Goal: Transaction & Acquisition: Book appointment/travel/reservation

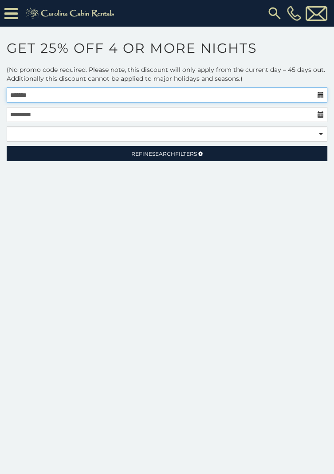
click at [319, 87] on input "text" at bounding box center [167, 94] width 321 height 15
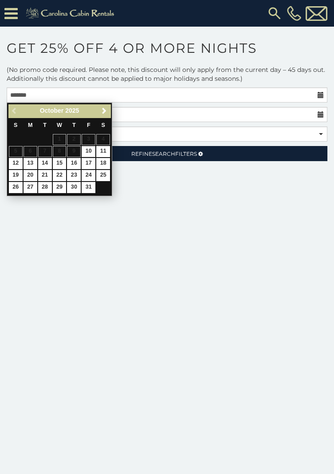
click at [107, 107] on span "Next" at bounding box center [104, 110] width 7 height 7
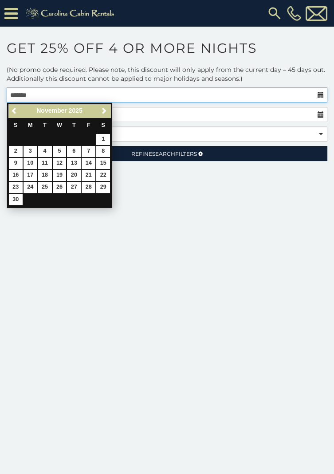
click at [106, 100] on input "text" at bounding box center [167, 94] width 321 height 15
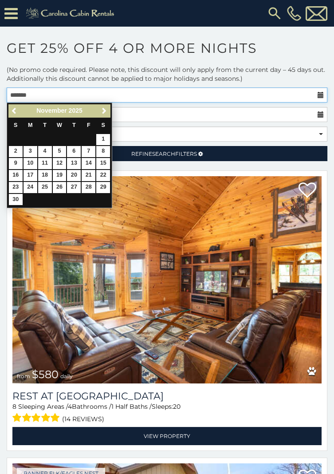
scroll to position [8, 0]
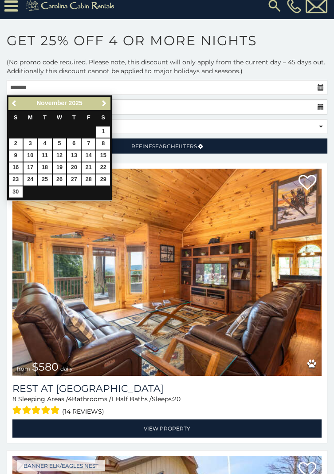
click at [105, 102] on span "Next" at bounding box center [104, 103] width 7 height 7
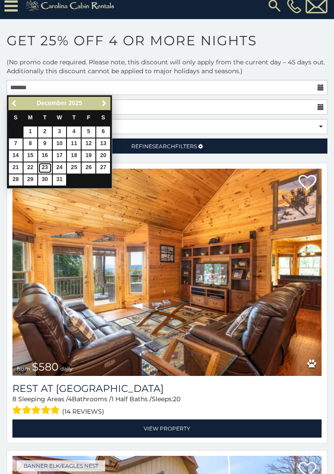
click at [44, 167] on link "23" at bounding box center [45, 167] width 14 height 11
type input "**********"
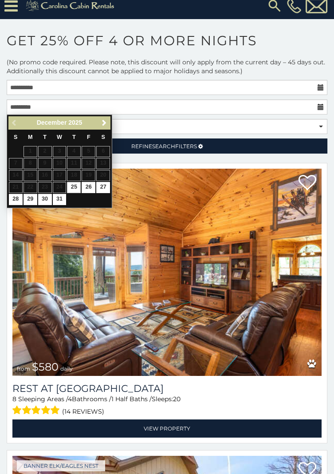
click at [14, 124] on div "Previous Next December 2025" at bounding box center [59, 123] width 102 height 14
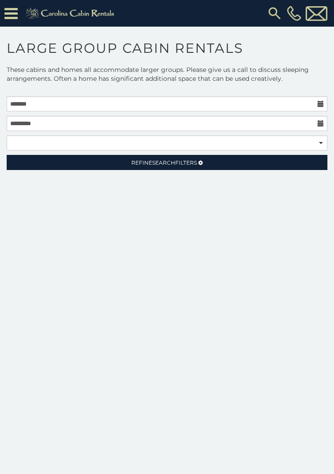
click at [321, 106] on icon at bounding box center [321, 104] width 6 height 6
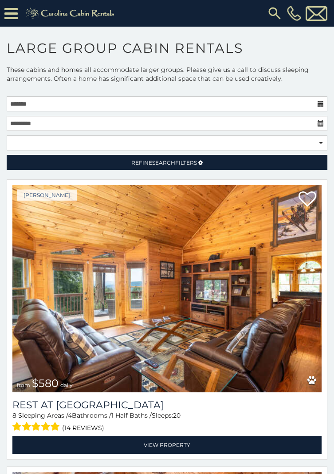
click at [321, 105] on icon at bounding box center [321, 104] width 6 height 6
click at [320, 107] on icon at bounding box center [321, 104] width 6 height 6
click at [323, 105] on icon at bounding box center [321, 104] width 6 height 6
click at [320, 104] on icon at bounding box center [321, 104] width 6 height 6
click at [320, 107] on icon at bounding box center [321, 104] width 6 height 6
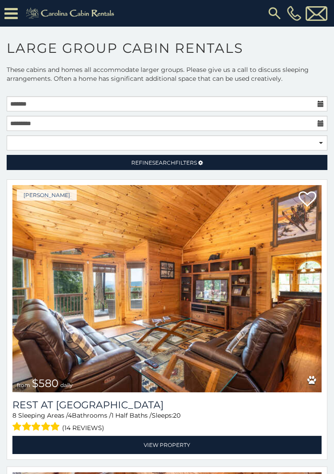
click at [320, 107] on icon at bounding box center [321, 104] width 6 height 6
click at [320, 103] on icon at bounding box center [321, 104] width 6 height 6
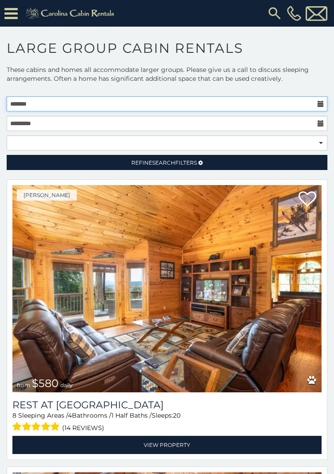
click at [317, 101] on input "text" at bounding box center [167, 103] width 321 height 15
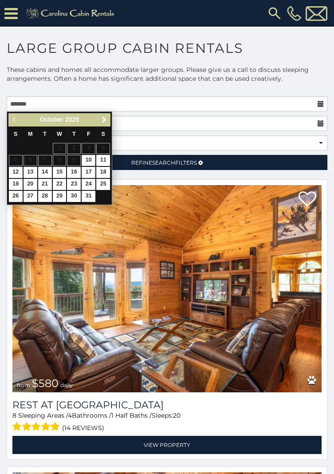
click at [105, 124] on link "Next" at bounding box center [104, 120] width 11 height 11
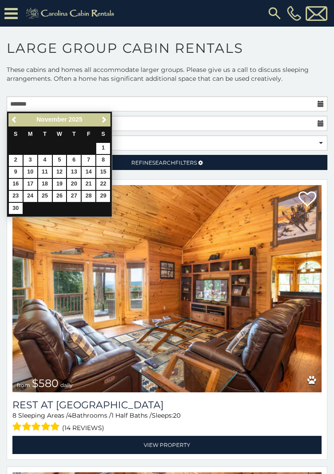
click at [105, 123] on link "Next" at bounding box center [104, 120] width 11 height 11
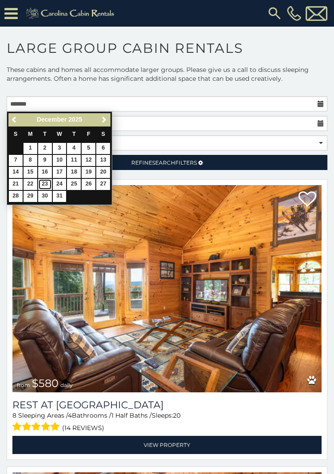
click at [47, 184] on link "23" at bounding box center [45, 184] width 14 height 11
type input "**********"
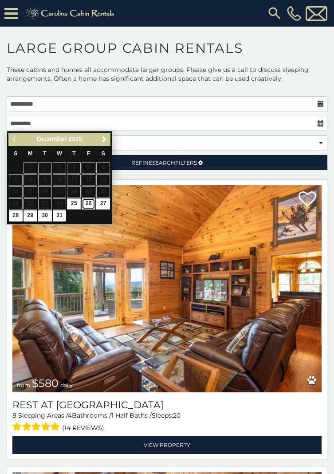
click at [91, 204] on link "26" at bounding box center [89, 203] width 14 height 11
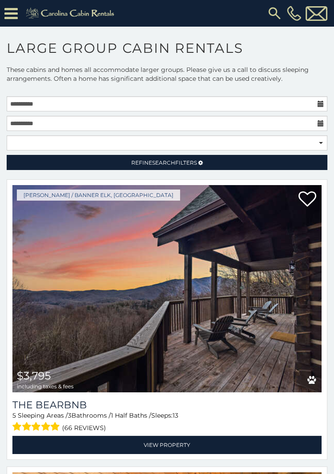
click at [321, 103] on icon at bounding box center [321, 104] width 6 height 6
click at [321, 124] on icon at bounding box center [321, 123] width 6 height 6
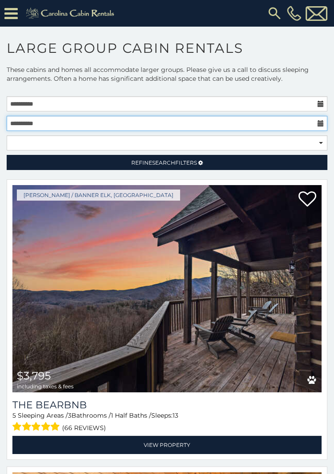
click at [316, 121] on input "**********" at bounding box center [167, 123] width 321 height 15
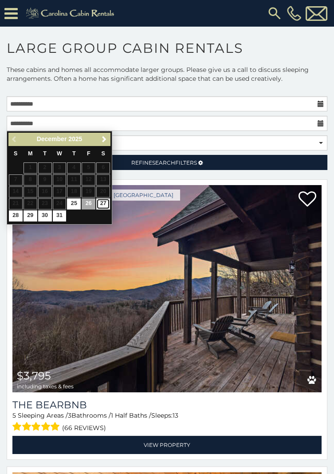
click at [106, 203] on link "27" at bounding box center [103, 203] width 14 height 11
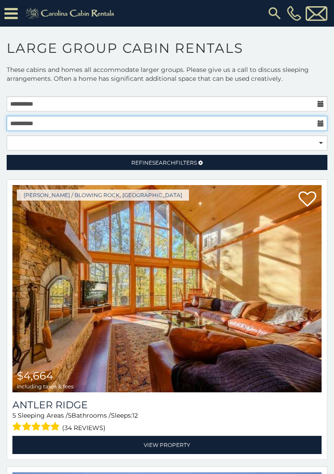
click at [316, 124] on input "**********" at bounding box center [167, 123] width 321 height 15
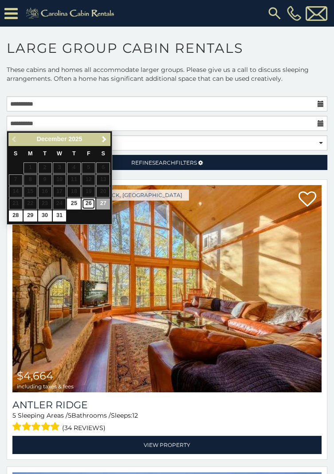
click at [89, 204] on link "26" at bounding box center [89, 203] width 14 height 11
type input "**********"
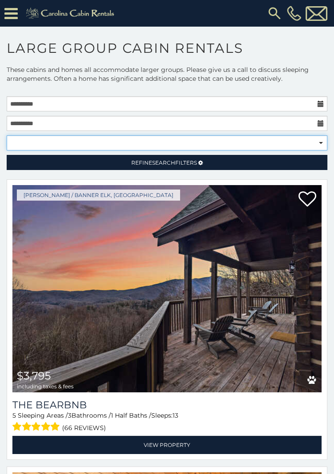
click at [316, 139] on select "**********" at bounding box center [167, 142] width 321 height 15
select select "*********"
click at [7, 135] on select "**********" at bounding box center [167, 142] width 321 height 15
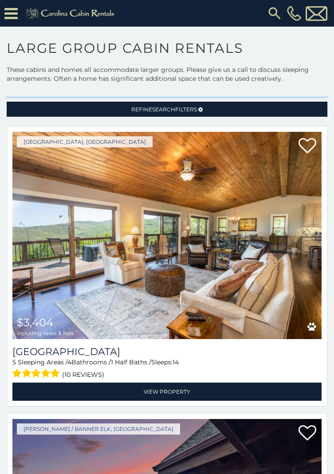
scroll to position [52, 0]
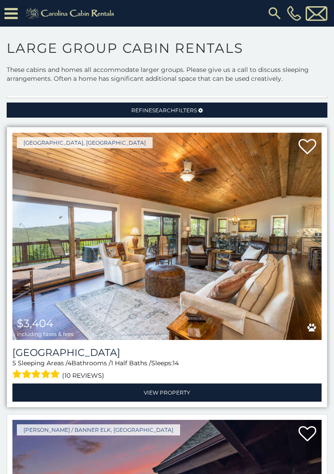
click at [268, 285] on img at bounding box center [166, 236] width 309 height 207
click at [277, 293] on img at bounding box center [166, 236] width 309 height 207
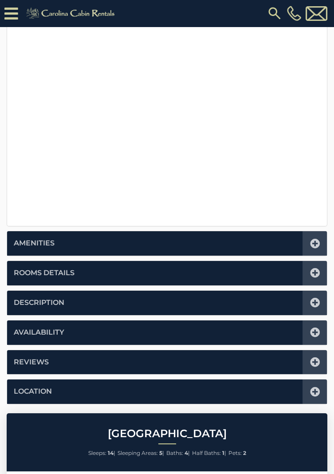
scroll to position [247, 0]
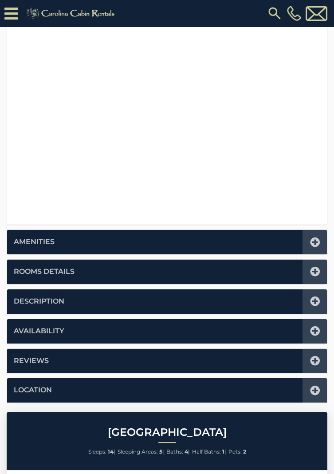
click at [315, 273] on icon at bounding box center [315, 272] width 10 height 10
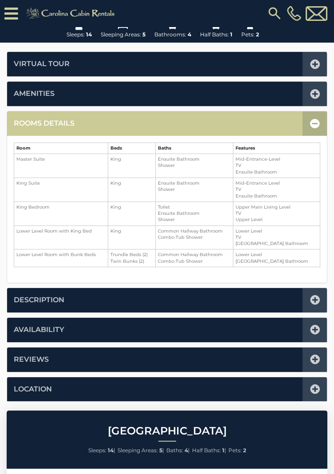
scroll to position [167, 0]
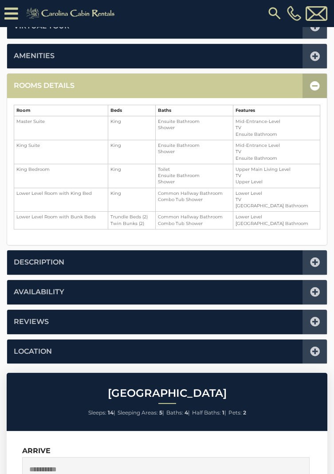
click at [317, 261] on icon at bounding box center [315, 262] width 10 height 10
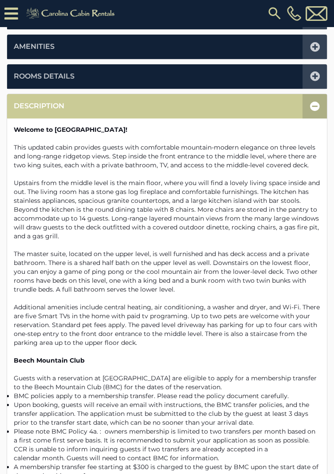
scroll to position [219, 0]
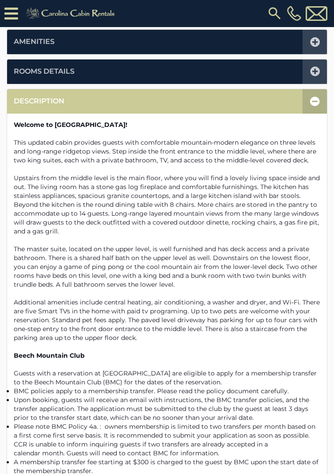
click at [312, 107] on div at bounding box center [315, 101] width 24 height 24
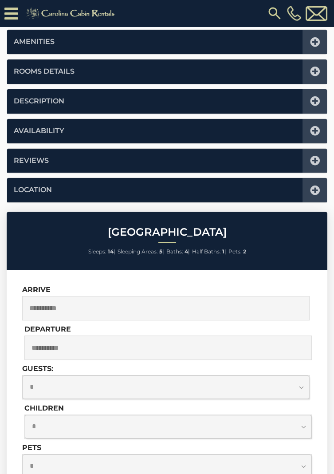
click at [315, 130] on icon at bounding box center [315, 131] width 10 height 10
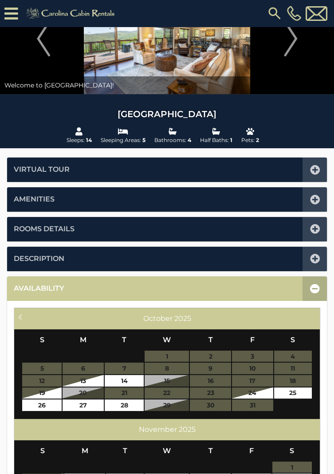
scroll to position [0, 0]
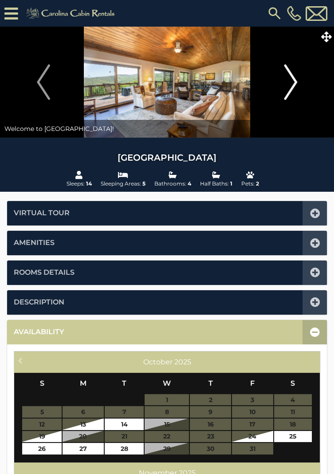
click at [298, 85] on button "Next" at bounding box center [291, 82] width 79 height 111
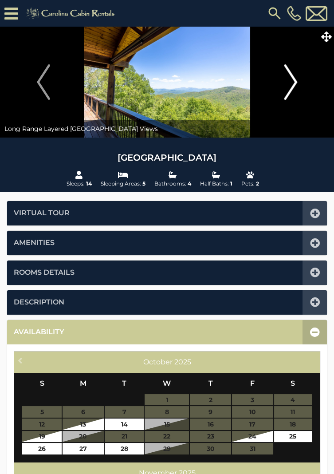
click at [289, 104] on button "Next" at bounding box center [291, 82] width 79 height 111
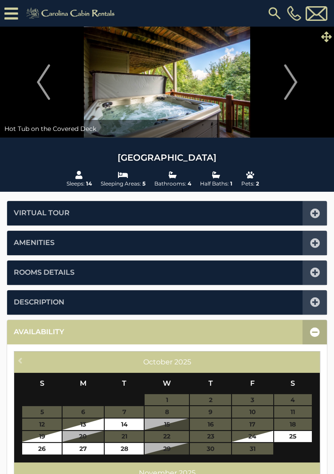
click at [330, 34] on icon at bounding box center [326, 37] width 11 height 11
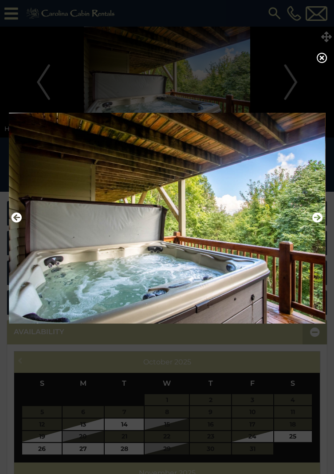
click at [328, 235] on div at bounding box center [167, 218] width 334 height 294
click at [26, 225] on img at bounding box center [167, 218] width 317 height 223
click at [12, 222] on icon "Previous" at bounding box center [16, 217] width 11 height 11
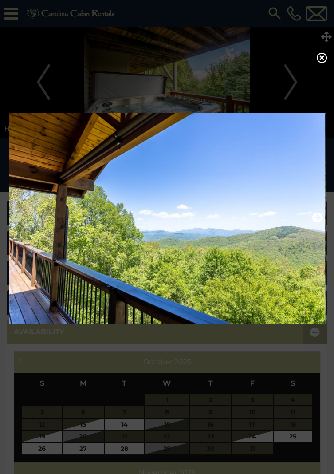
click at [18, 223] on icon "Previous" at bounding box center [16, 217] width 11 height 11
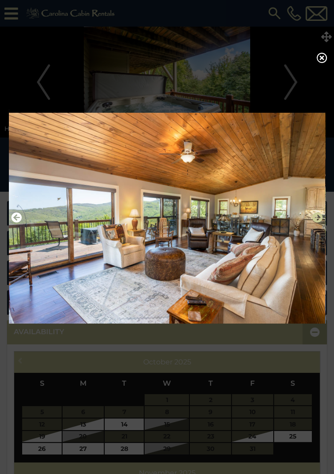
click at [322, 220] on icon "Next" at bounding box center [318, 217] width 11 height 11
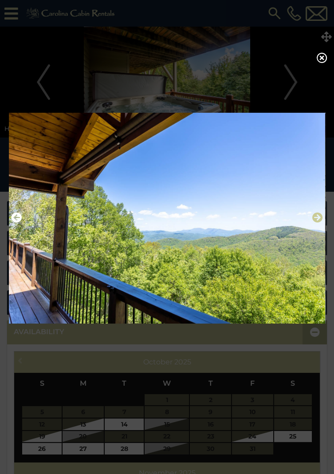
click at [321, 217] on icon "Next" at bounding box center [318, 217] width 11 height 11
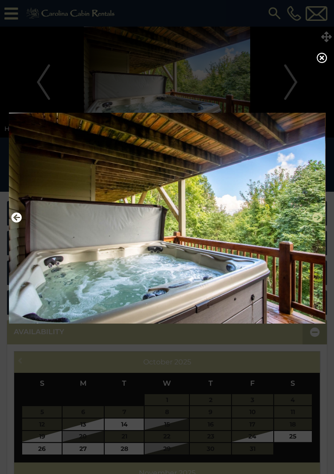
click at [319, 222] on icon "Next" at bounding box center [318, 217] width 11 height 11
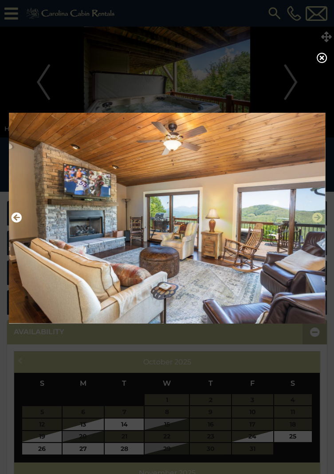
click at [321, 221] on icon "Next" at bounding box center [318, 217] width 11 height 11
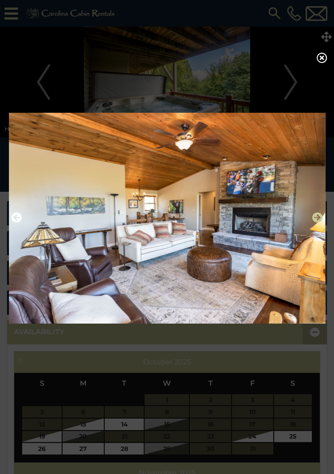
click at [317, 223] on icon "Next" at bounding box center [318, 217] width 11 height 11
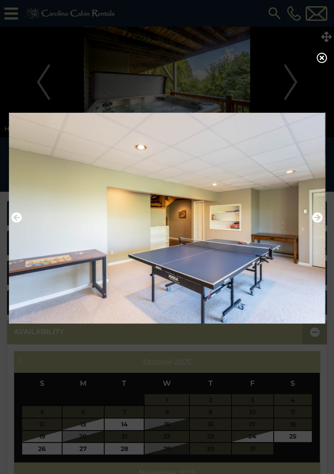
click at [321, 238] on img at bounding box center [167, 218] width 317 height 223
click at [317, 222] on icon "Next" at bounding box center [318, 217] width 11 height 11
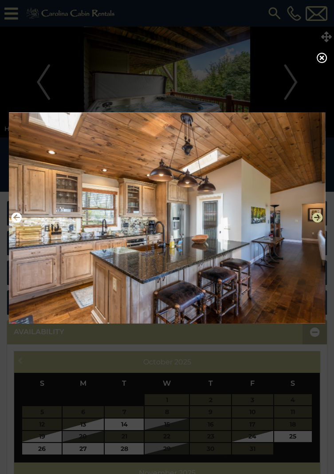
click at [320, 222] on icon "Next" at bounding box center [318, 217] width 11 height 11
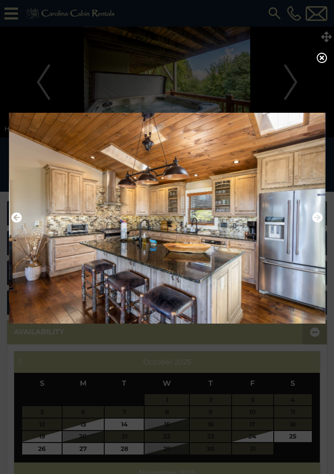
click at [315, 230] on img at bounding box center [167, 218] width 317 height 223
click at [323, 223] on icon "Next" at bounding box center [318, 217] width 11 height 11
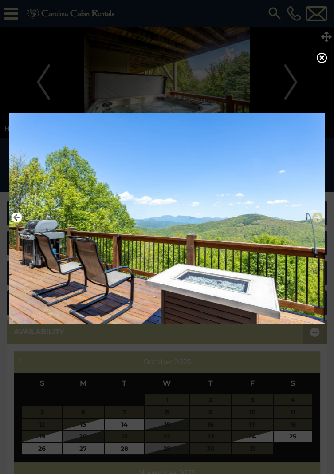
click at [318, 222] on icon "Next" at bounding box center [318, 217] width 11 height 11
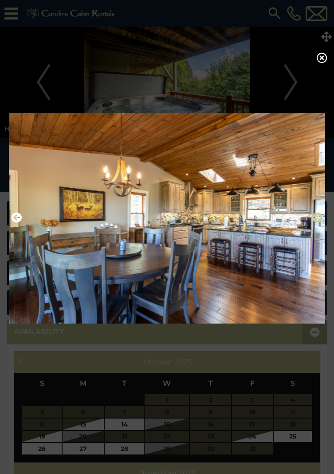
click at [318, 223] on icon "Next" at bounding box center [318, 217] width 11 height 11
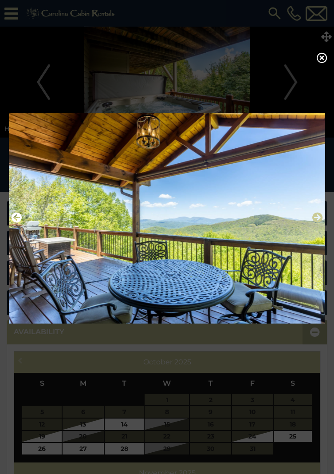
click at [321, 223] on icon "Next" at bounding box center [318, 217] width 11 height 11
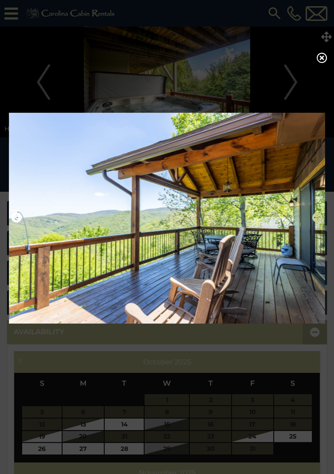
click at [319, 223] on icon "Next" at bounding box center [318, 217] width 11 height 11
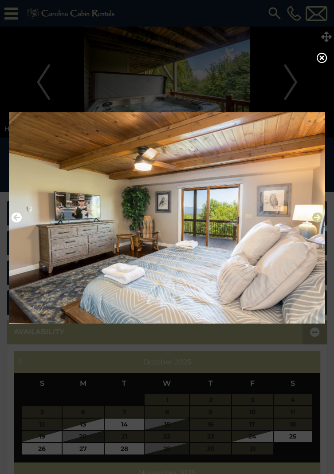
click at [321, 216] on button "Next" at bounding box center [318, 217] width 11 height 15
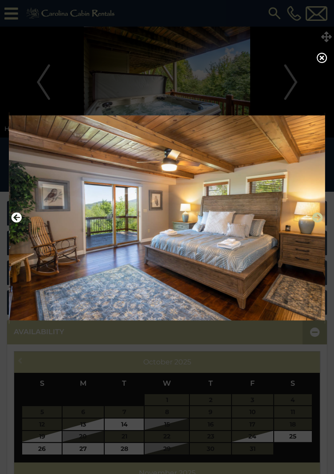
click at [317, 226] on button "Next" at bounding box center [318, 217] width 11 height 15
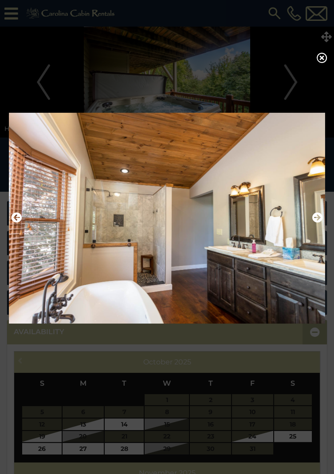
click at [323, 230] on img at bounding box center [167, 218] width 317 height 223
click at [317, 226] on button "Next" at bounding box center [318, 217] width 11 height 15
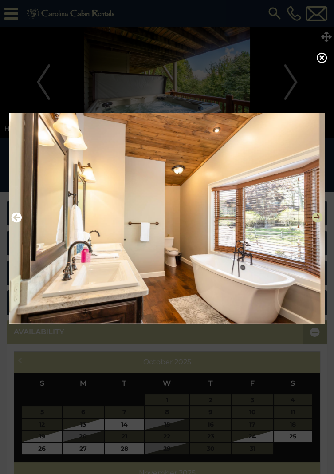
click at [317, 223] on icon "Next" at bounding box center [318, 217] width 11 height 11
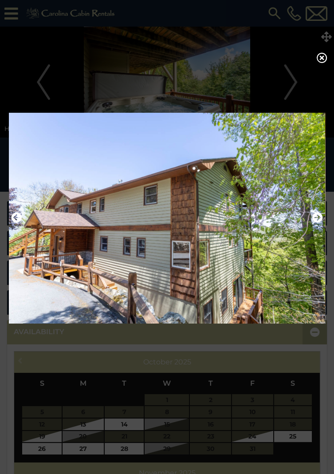
click at [327, 225] on div at bounding box center [167, 218] width 321 height 294
click at [322, 220] on icon "Next" at bounding box center [318, 217] width 11 height 11
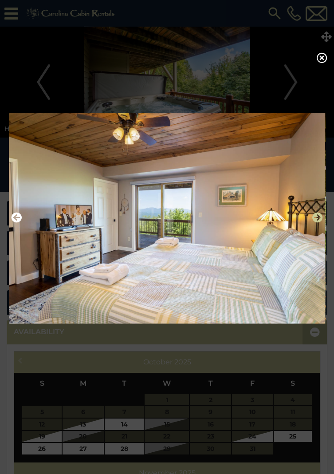
click at [320, 223] on icon "Next" at bounding box center [318, 217] width 11 height 11
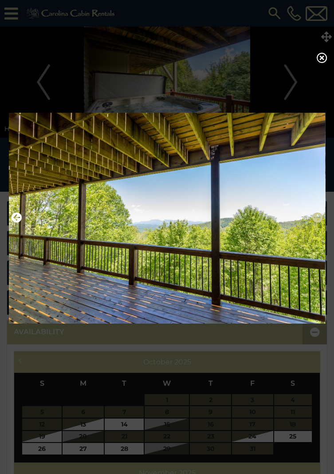
click at [322, 226] on button "Next" at bounding box center [318, 217] width 11 height 15
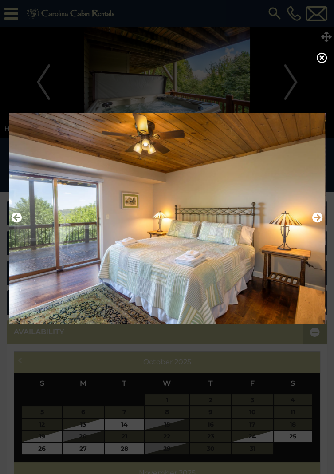
click at [320, 232] on img at bounding box center [167, 218] width 317 height 223
click at [320, 223] on icon "Next" at bounding box center [318, 217] width 11 height 11
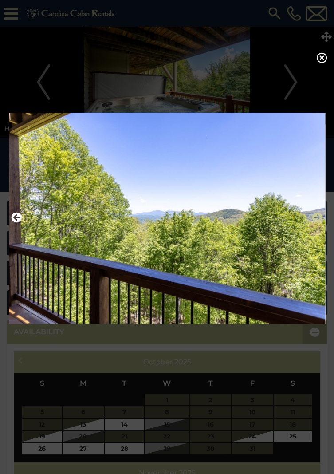
click at [316, 223] on icon "Next" at bounding box center [318, 217] width 11 height 11
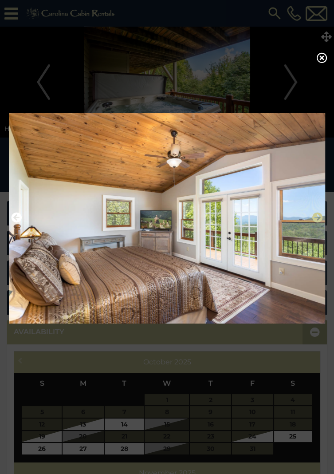
click at [320, 223] on icon "Next" at bounding box center [318, 217] width 11 height 11
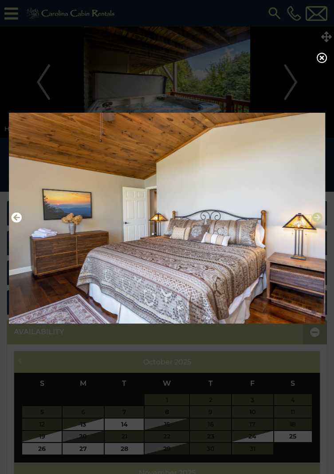
click at [321, 223] on icon "Next" at bounding box center [318, 217] width 11 height 11
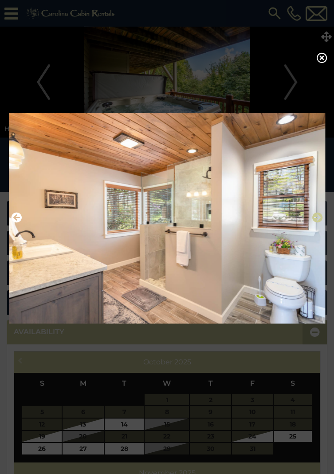
click at [321, 226] on button "Next" at bounding box center [318, 217] width 11 height 15
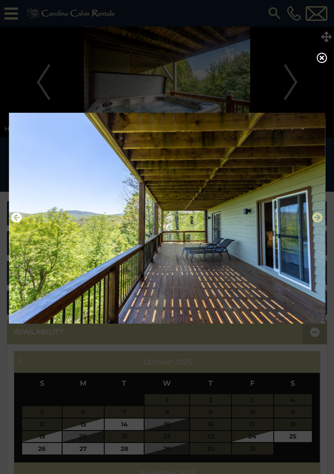
click at [318, 226] on button "Next" at bounding box center [318, 217] width 11 height 15
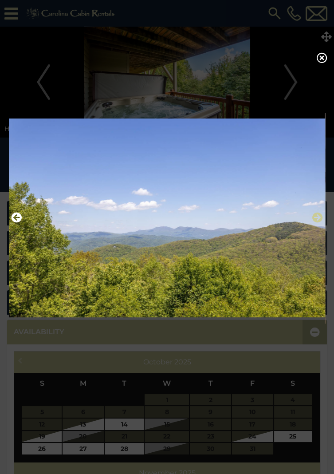
click at [320, 223] on icon "Next" at bounding box center [318, 217] width 11 height 11
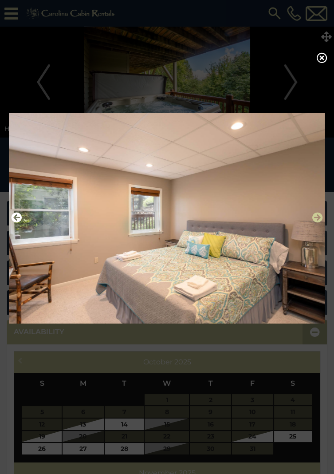
click at [321, 226] on button "Next" at bounding box center [318, 217] width 11 height 15
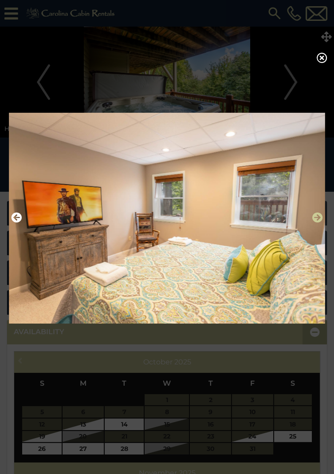
click at [314, 226] on button "Next" at bounding box center [318, 217] width 11 height 15
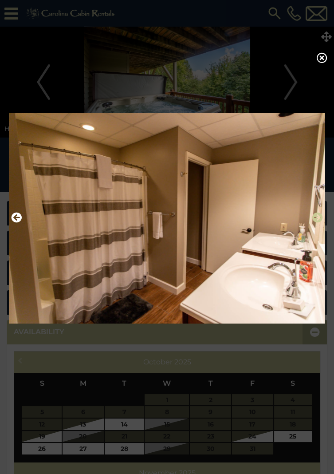
click at [317, 226] on button "Next" at bounding box center [318, 217] width 11 height 15
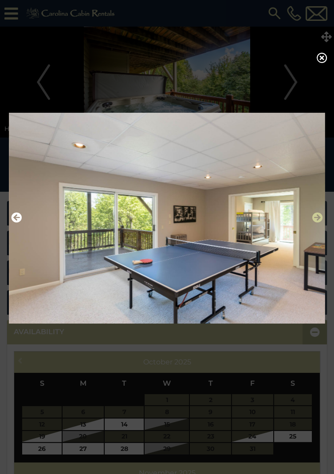
click at [318, 223] on icon "Next" at bounding box center [318, 217] width 11 height 11
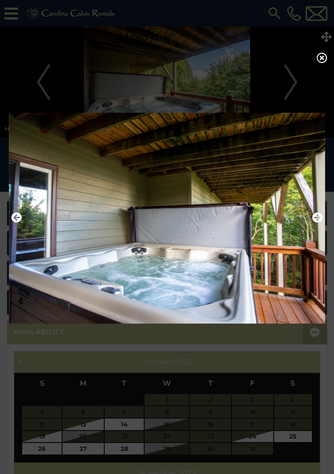
click at [23, 222] on img at bounding box center [167, 218] width 317 height 223
click at [7, 228] on div at bounding box center [167, 218] width 321 height 294
click at [13, 222] on icon "Previous" at bounding box center [16, 217] width 11 height 11
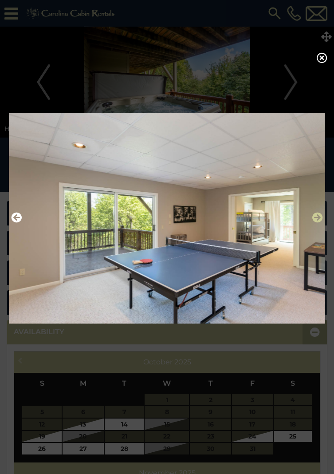
click at [321, 222] on icon "Next" at bounding box center [318, 217] width 11 height 11
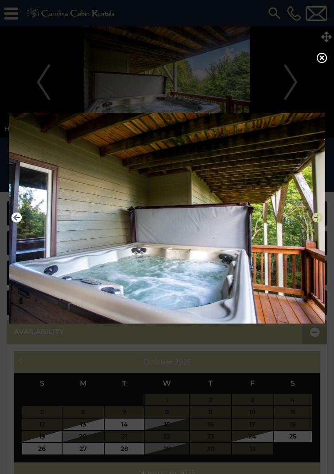
click at [318, 222] on icon "Next" at bounding box center [318, 217] width 11 height 11
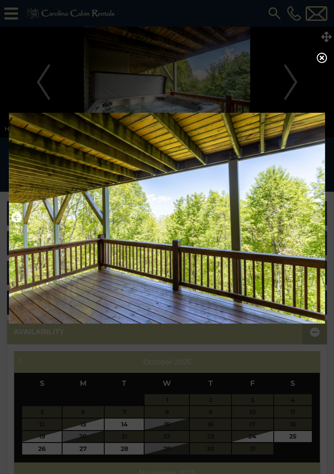
click at [321, 223] on icon "Next" at bounding box center [318, 217] width 11 height 11
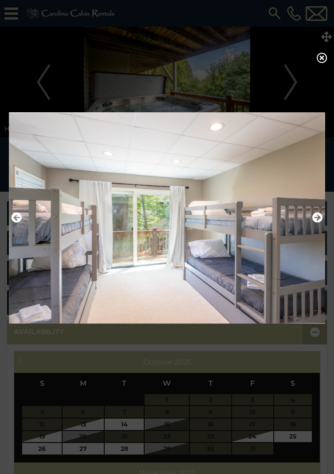
click at [325, 226] on img at bounding box center [167, 218] width 317 height 223
click at [316, 219] on icon "Next" at bounding box center [318, 217] width 11 height 11
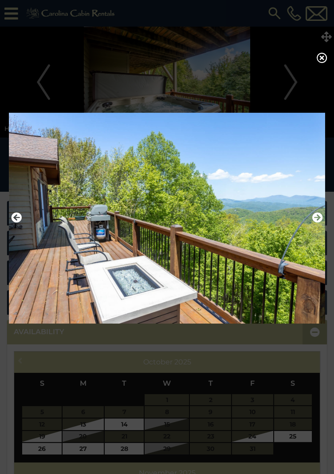
click at [309, 223] on img at bounding box center [167, 218] width 317 height 223
click at [321, 218] on icon "Next" at bounding box center [318, 217] width 11 height 11
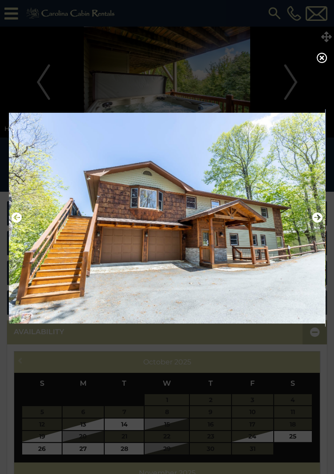
click at [317, 231] on img at bounding box center [167, 218] width 317 height 223
click at [317, 226] on button "Next" at bounding box center [318, 217] width 11 height 15
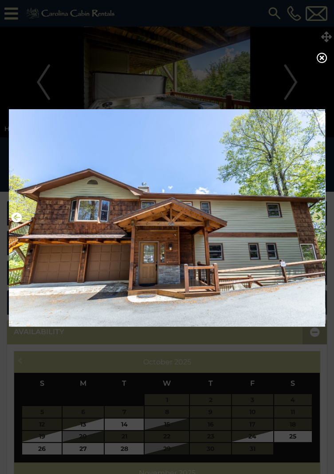
click at [318, 222] on icon "Next" at bounding box center [318, 217] width 11 height 11
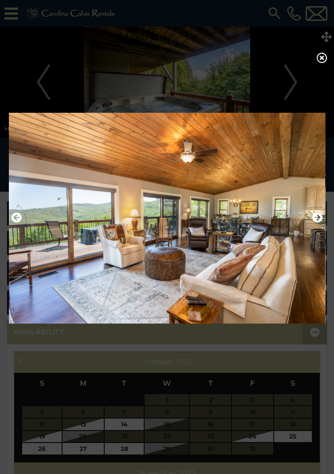
click at [331, 63] on div at bounding box center [167, 237] width 334 height 474
click at [322, 60] on icon at bounding box center [322, 57] width 11 height 11
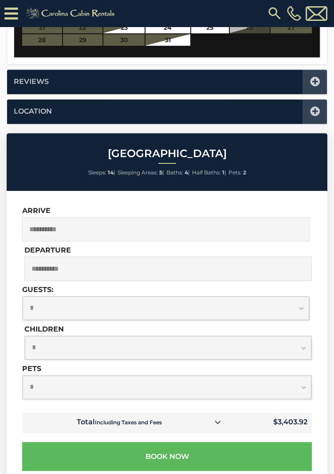
scroll to position [678, 0]
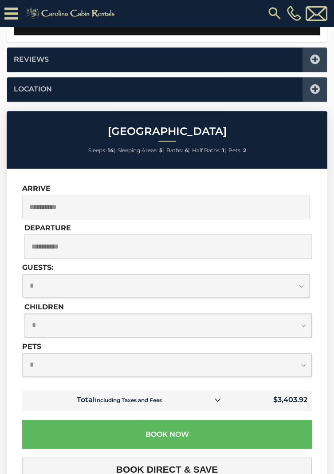
click at [299, 291] on select "**********" at bounding box center [166, 286] width 287 height 24
select select "**"
click at [23, 274] on select "**********" at bounding box center [166, 286] width 287 height 24
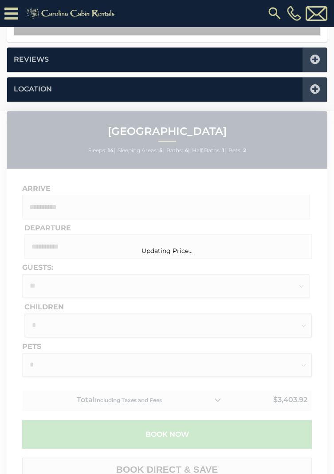
click at [228, 287] on div "Updating Price..." at bounding box center [167, 396] width 334 height 570
click at [296, 287] on div "Updating Price..." at bounding box center [167, 396] width 334 height 570
click at [297, 290] on div "Updating Price..." at bounding box center [167, 396] width 334 height 570
click at [295, 318] on div "Updating Price..." at bounding box center [167, 396] width 334 height 570
click at [302, 328] on div "Updating Price..." at bounding box center [167, 378] width 334 height 534
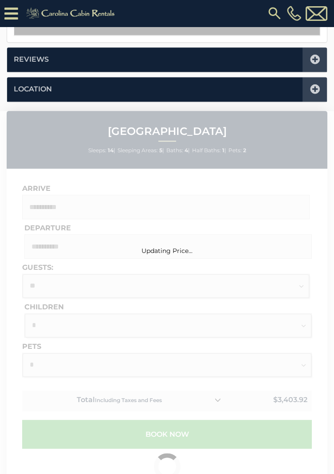
click at [303, 320] on div "Updating Price..." at bounding box center [167, 378] width 334 height 534
click at [307, 330] on div "Updating Price..." at bounding box center [167, 378] width 334 height 534
click at [307, 319] on div "Updating Price..." at bounding box center [167, 396] width 334 height 570
click at [305, 319] on div "Updating Price..." at bounding box center [167, 396] width 334 height 570
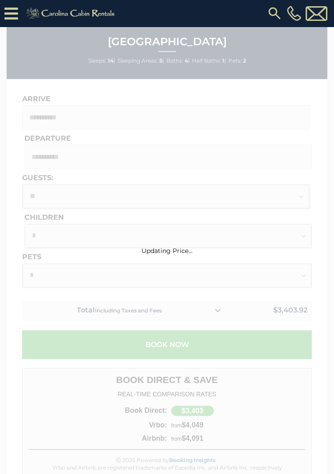
scroll to position [769, 0]
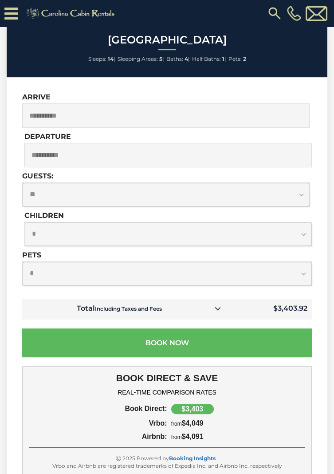
click at [300, 239] on select "**********" at bounding box center [168, 234] width 287 height 24
select select "*"
click at [25, 246] on select "**********" at bounding box center [168, 234] width 287 height 24
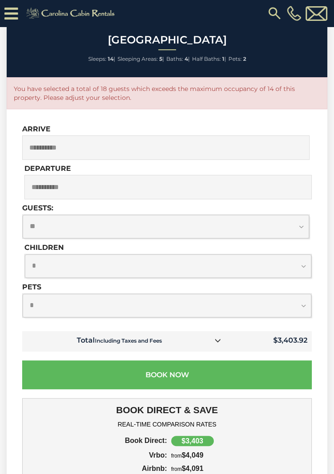
click at [296, 220] on select "**********" at bounding box center [166, 227] width 287 height 24
select select "*"
click at [23, 215] on select "**********" at bounding box center [166, 227] width 287 height 24
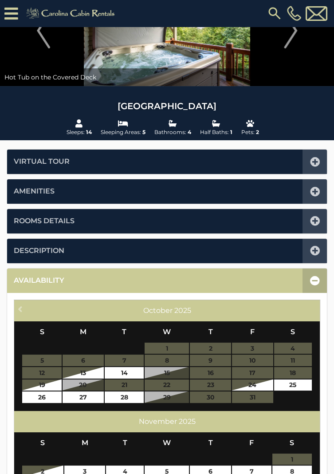
scroll to position [0, 0]
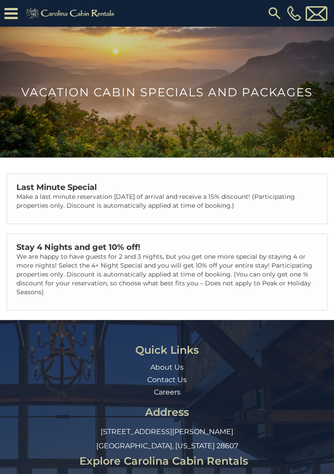
click at [297, 263] on p "We are happy to have guests for 2 and 3 nights, but you get one more special by…" at bounding box center [166, 274] width 301 height 44
click at [126, 245] on strong "Stay 4 Nights and get 10% off!" at bounding box center [78, 247] width 124 height 10
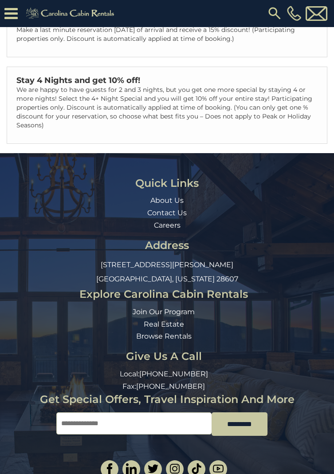
scroll to position [195, 0]
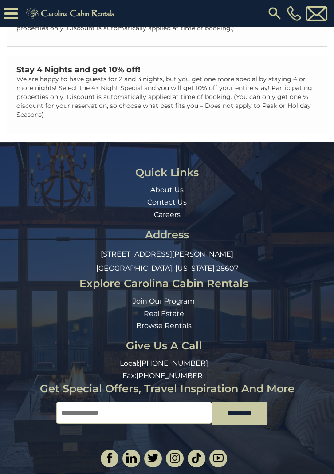
click at [261, 109] on p "We are happy to have guests for 2 and 3 nights, but you get one more special by…" at bounding box center [166, 97] width 301 height 44
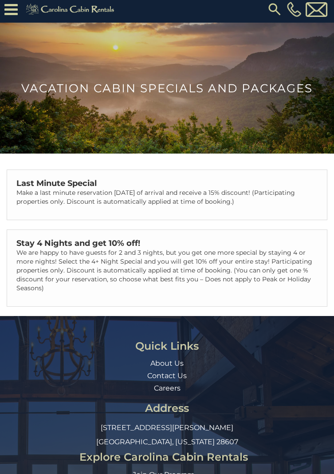
scroll to position [8, 0]
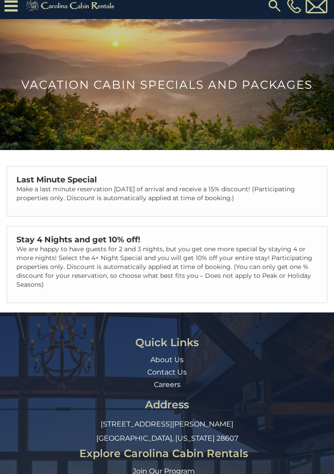
click at [13, 9] on icon at bounding box center [10, 6] width 13 height 16
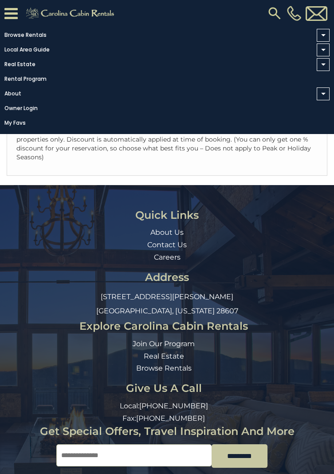
scroll to position [195, 0]
